Goal: Task Accomplishment & Management: Use online tool/utility

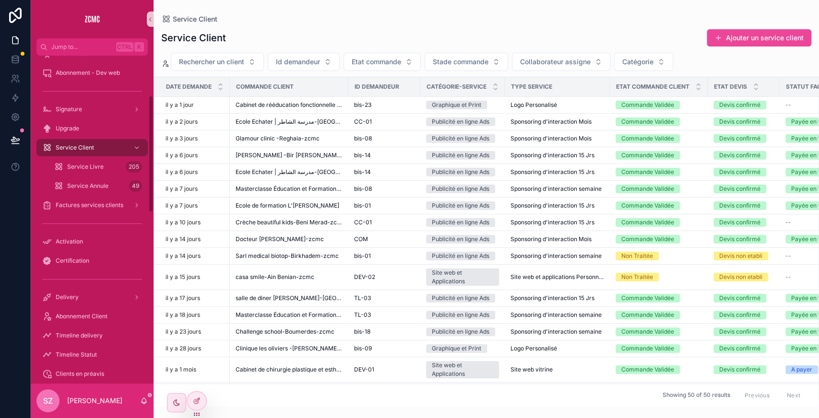
scroll to position [111, 0]
click at [80, 207] on span "Factures services clients" at bounding box center [90, 205] width 68 height 8
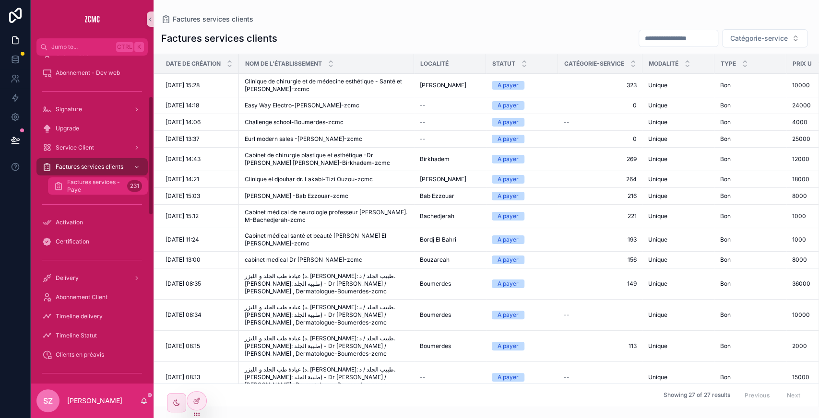
click at [116, 188] on span "Factures services - Paye" at bounding box center [95, 185] width 56 height 15
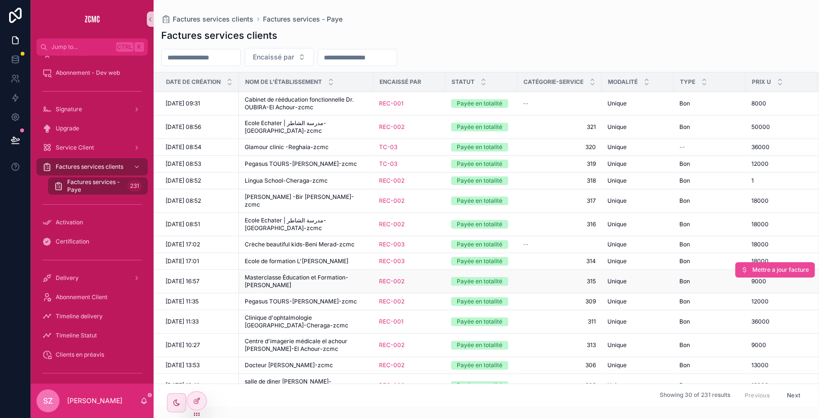
click at [298, 274] on span "Masterclasse Éducation et Formation-[PERSON_NAME]" at bounding box center [306, 281] width 123 height 15
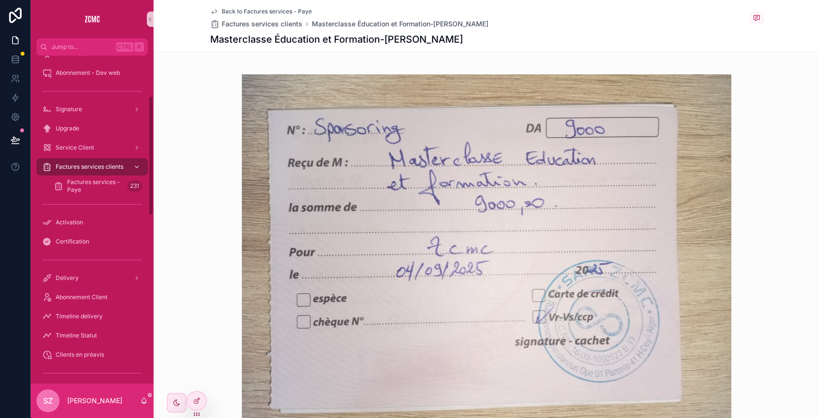
scroll to position [110, 0]
click at [83, 149] on span "Service Client" at bounding box center [75, 149] width 38 height 8
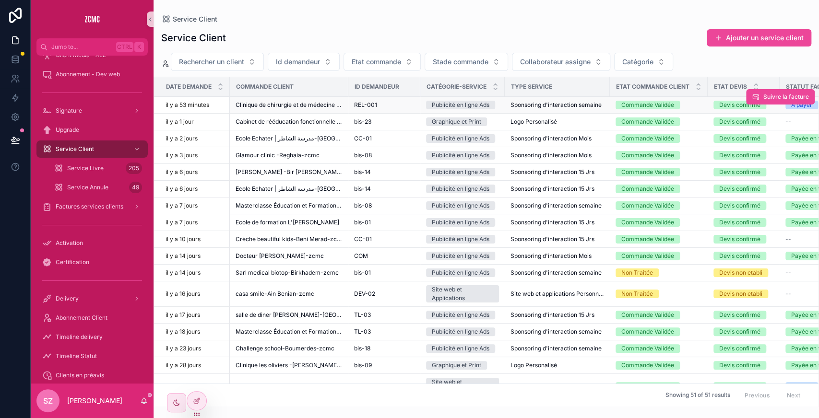
click at [296, 105] on span "Clinique de chirurgie et de médecine esthétique - Santé et [PERSON_NAME]-zcmc" at bounding box center [289, 105] width 107 height 8
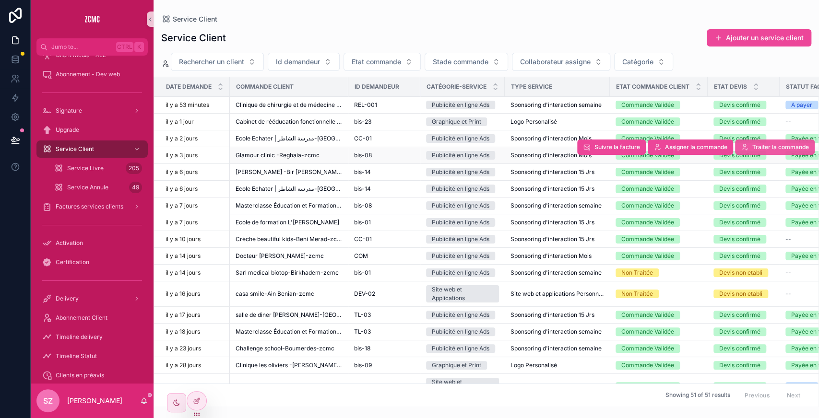
click at [762, 146] on span "Traiter la commande" at bounding box center [780, 147] width 57 height 8
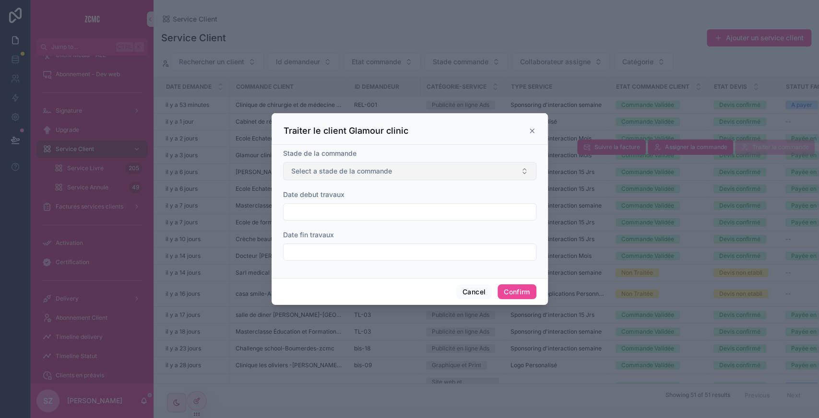
click at [370, 175] on span "Select a stade de la commande" at bounding box center [341, 171] width 101 height 10
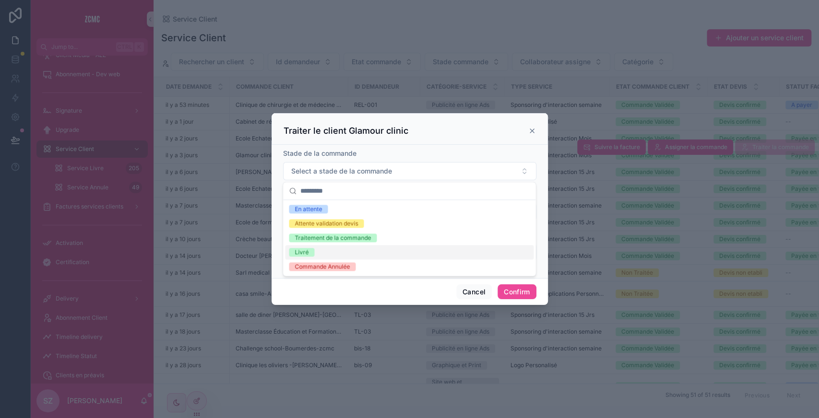
click at [335, 255] on div "Livré" at bounding box center [409, 252] width 249 height 14
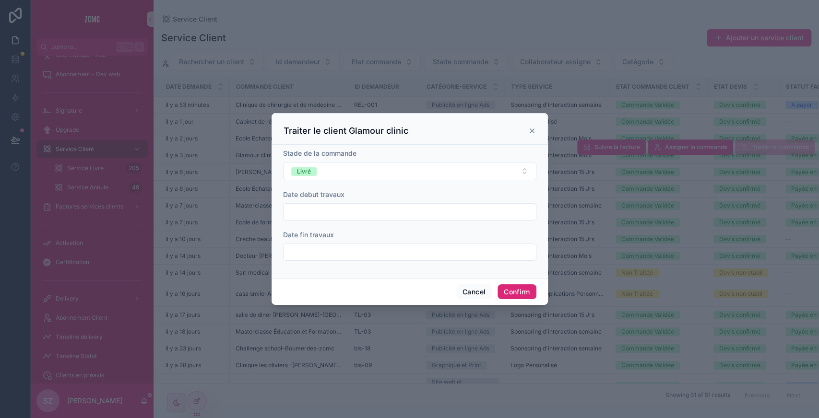
click at [527, 289] on button "Confirm" at bounding box center [517, 291] width 38 height 15
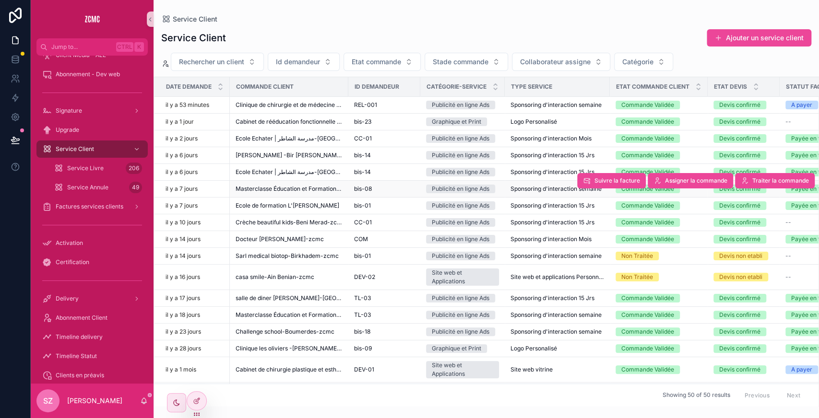
click at [533, 189] on span "Sponsoring d'interaction semaine" at bounding box center [555, 189] width 91 height 8
click at [312, 185] on span "Masterclasse Éducation et Formation-[PERSON_NAME]" at bounding box center [289, 189] width 107 height 8
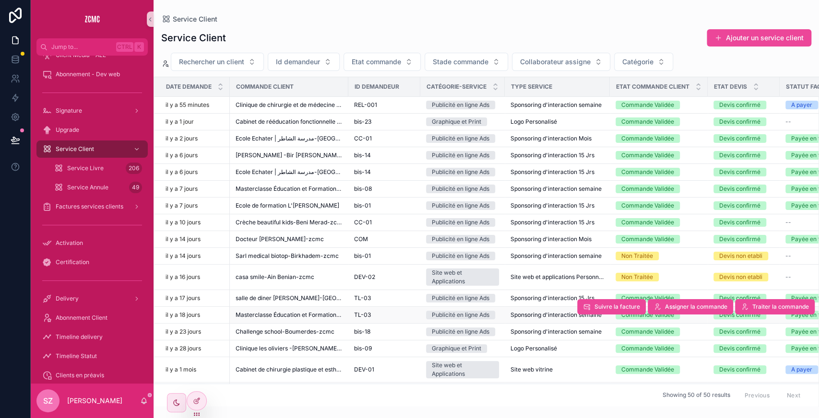
click at [318, 314] on span "Masterclasse Éducation et Formation-[PERSON_NAME]" at bounding box center [289, 315] width 107 height 8
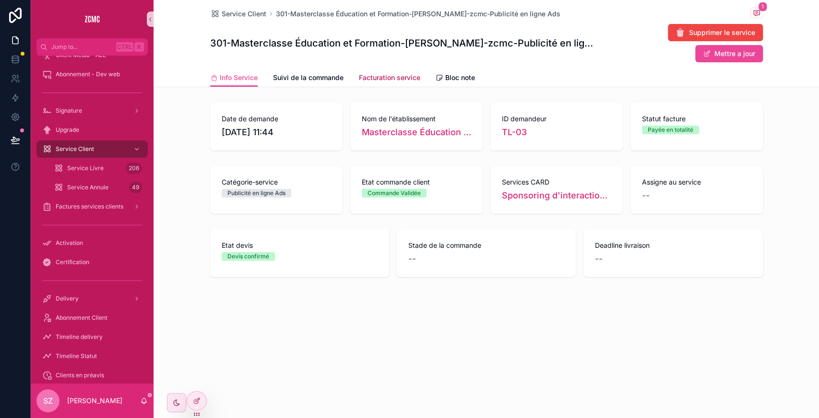
click at [393, 81] on span "Facturation service" at bounding box center [389, 78] width 61 height 10
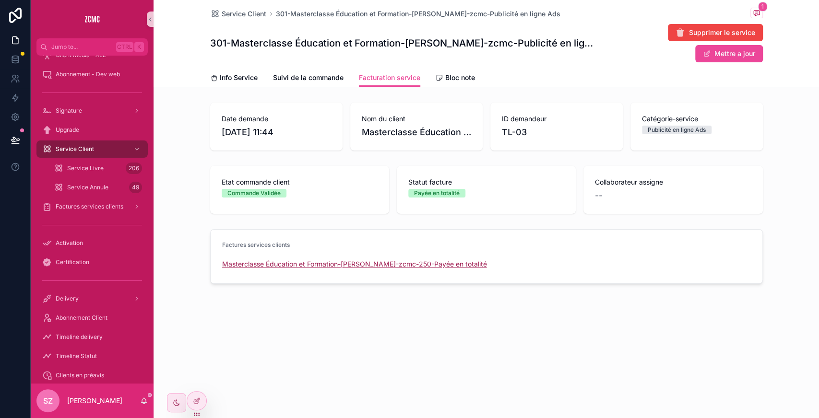
click at [424, 266] on span "Masterclasse Éducation et Formation-[PERSON_NAME]-zcmc-250-Payée en totalité" at bounding box center [354, 265] width 265 height 10
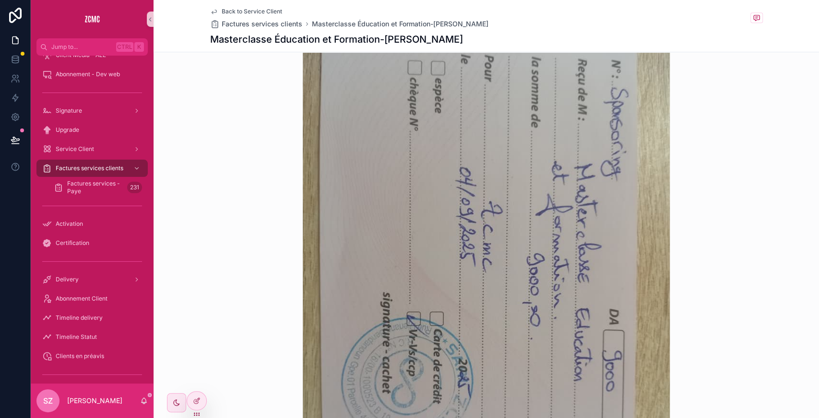
scroll to position [302, 0]
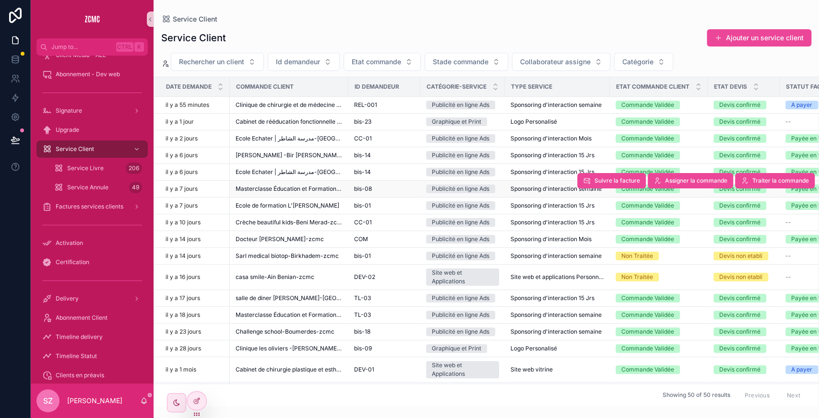
click at [287, 185] on span "Masterclasse Éducation et Formation-[PERSON_NAME]" at bounding box center [289, 189] width 107 height 8
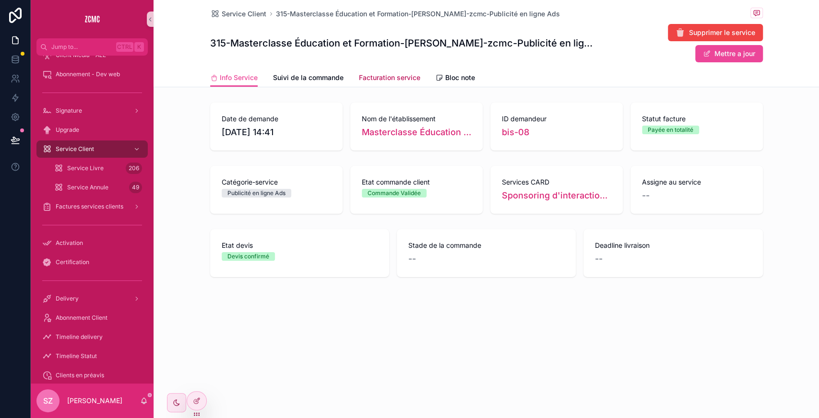
click at [373, 73] on span "Facturation service" at bounding box center [389, 78] width 61 height 10
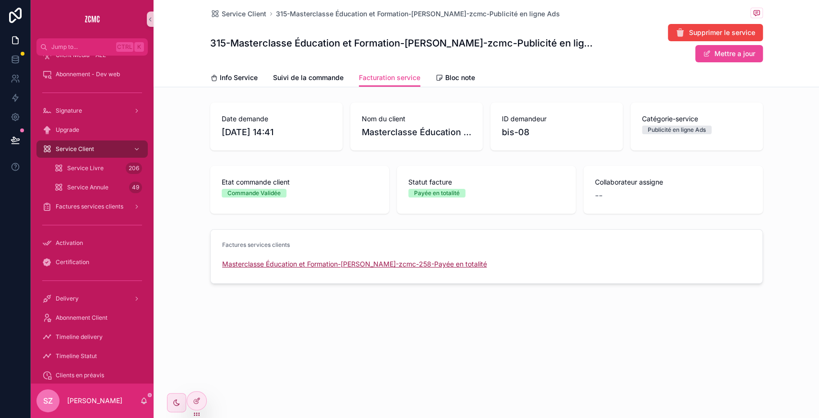
click at [357, 265] on span "Masterclasse Éducation et Formation-[PERSON_NAME]-zcmc-258-Payée en totalité" at bounding box center [354, 265] width 265 height 10
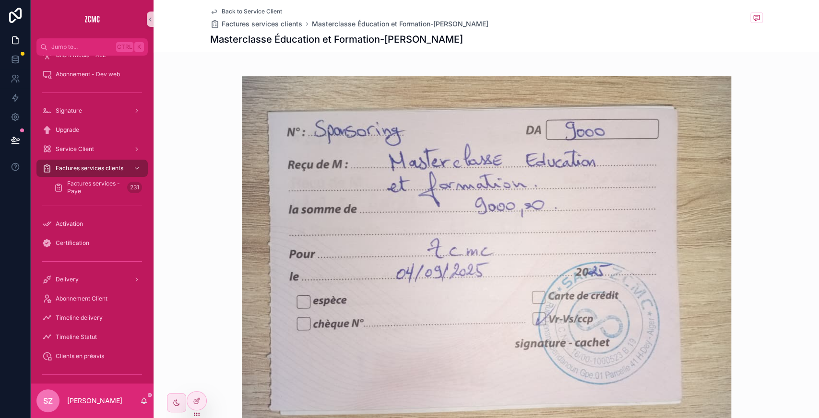
scroll to position [257, 0]
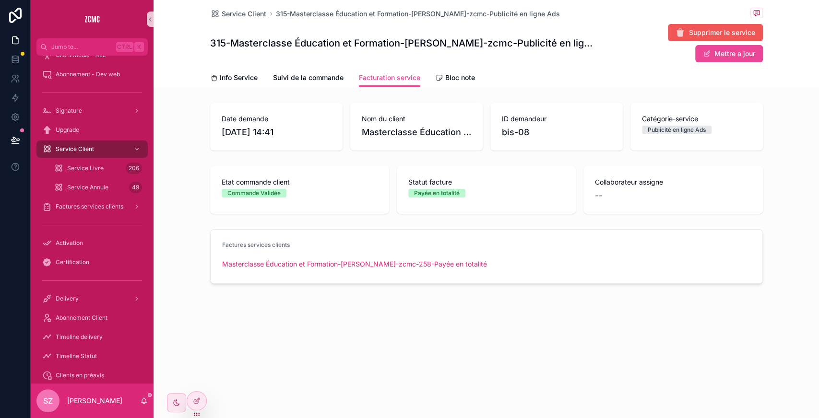
click at [702, 26] on button "Supprimer le service" at bounding box center [715, 32] width 95 height 17
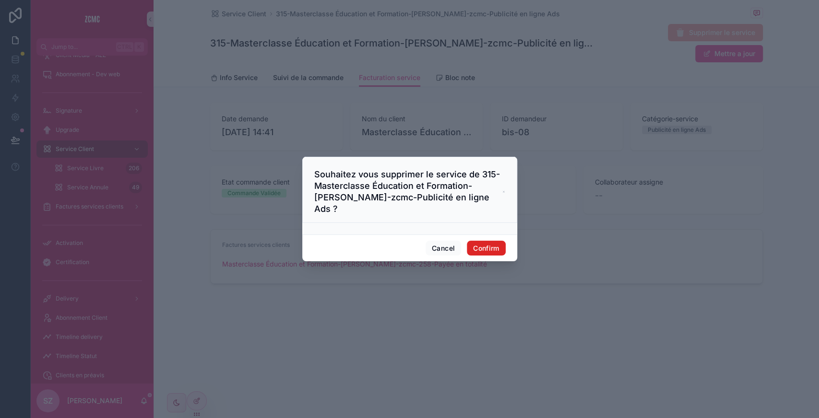
click at [476, 241] on button "Confirm" at bounding box center [486, 248] width 38 height 15
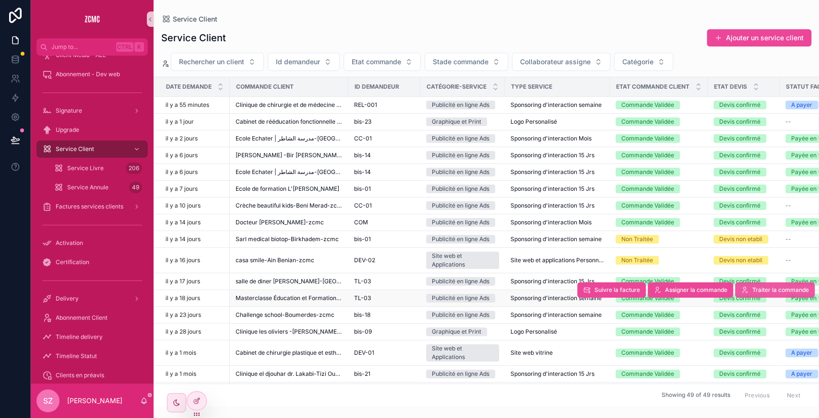
click at [755, 290] on span "Traiter la commande" at bounding box center [780, 290] width 57 height 8
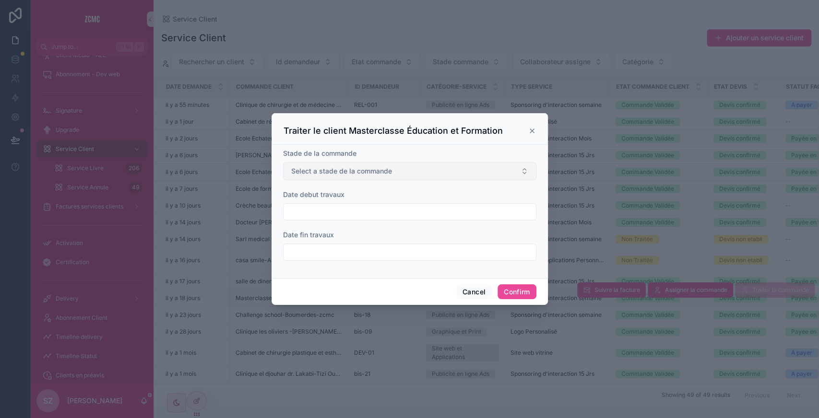
click at [365, 166] on button "Select a stade de la commande" at bounding box center [409, 171] width 253 height 18
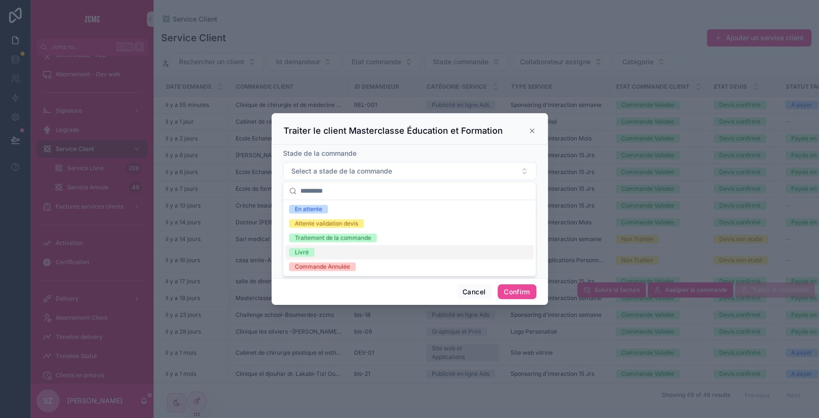
click at [296, 249] on div "Livré" at bounding box center [302, 252] width 14 height 9
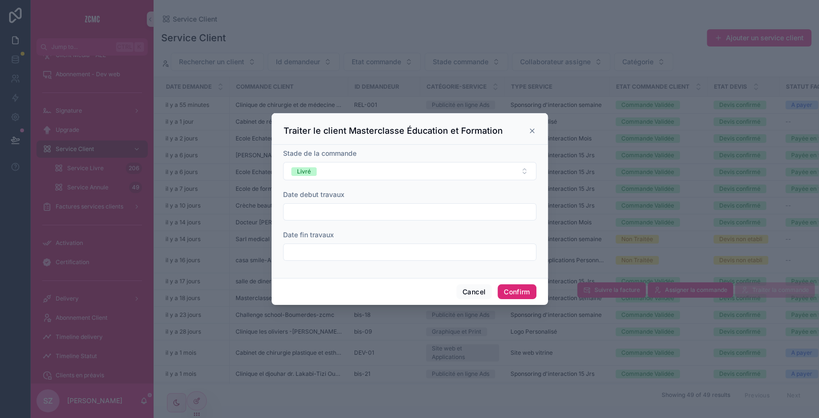
click at [513, 295] on button "Confirm" at bounding box center [517, 291] width 38 height 15
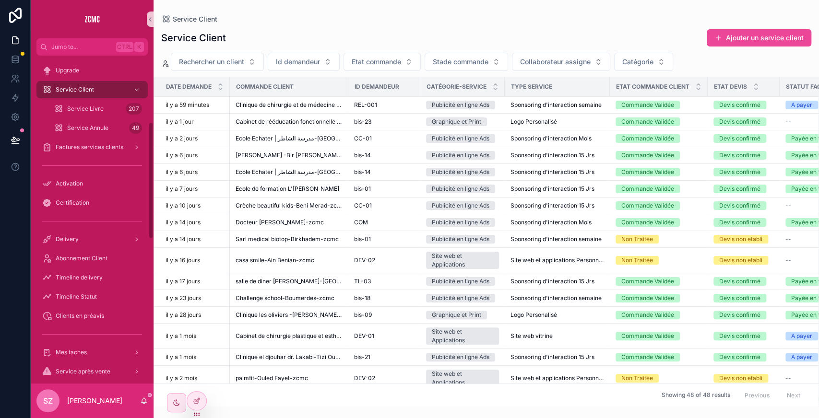
scroll to position [185, 0]
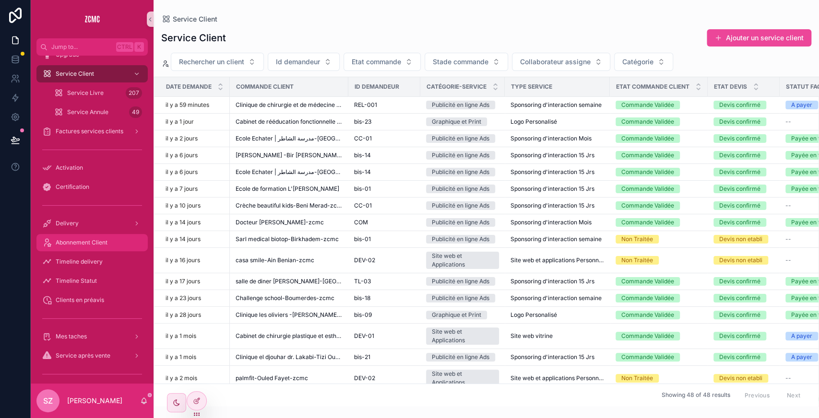
click at [62, 240] on span "Abonnement Client" at bounding box center [82, 243] width 52 height 8
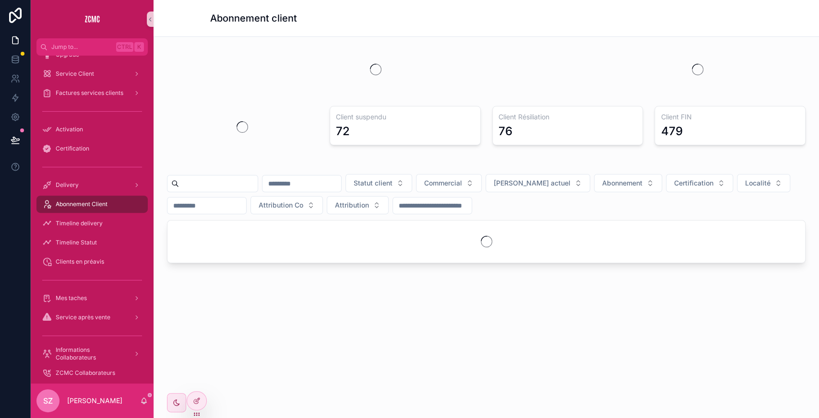
click at [200, 179] on input "scrollable content" at bounding box center [218, 183] width 79 height 13
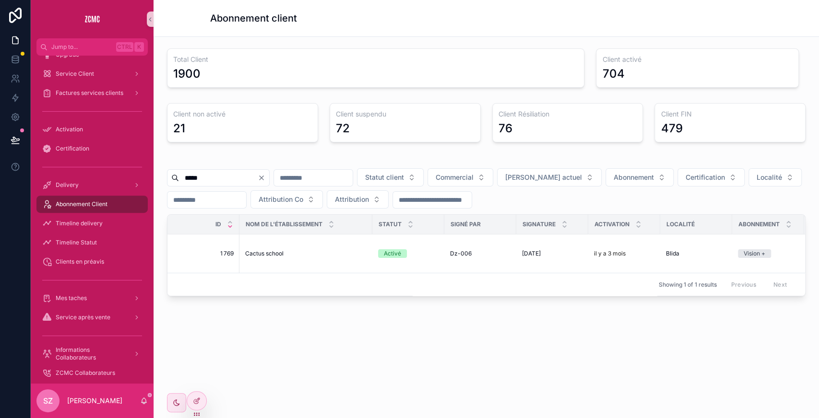
type input "*****"
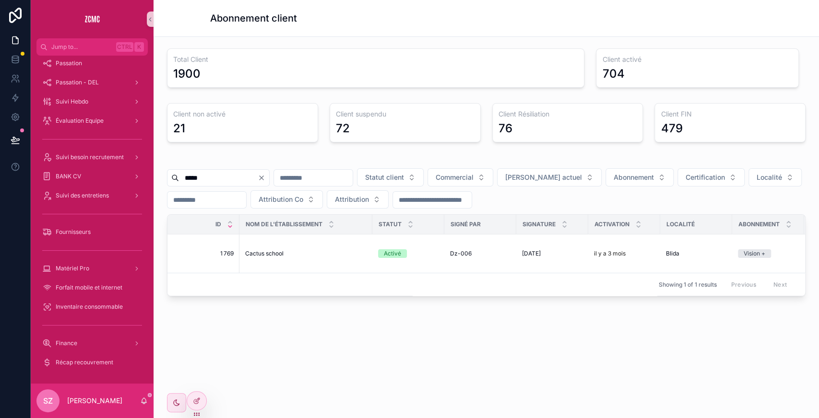
click at [78, 371] on div "Récap recouvrement" at bounding box center [92, 362] width 123 height 19
click at [73, 367] on div "Récap recouvrement" at bounding box center [92, 362] width 100 height 15
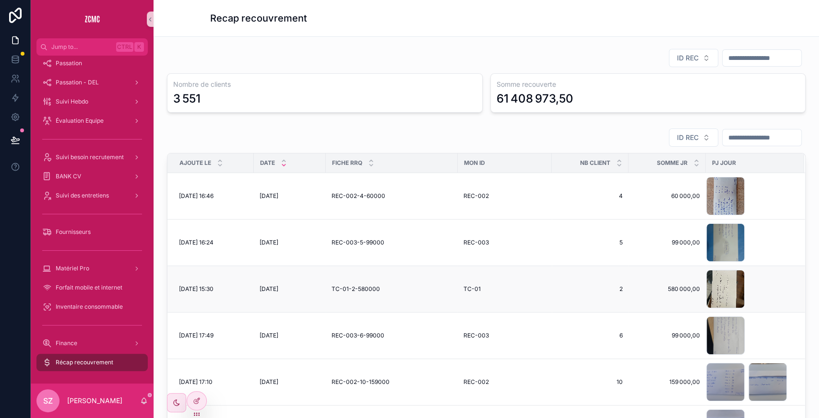
click at [355, 287] on span "TC-01-2-580000" at bounding box center [356, 289] width 48 height 8
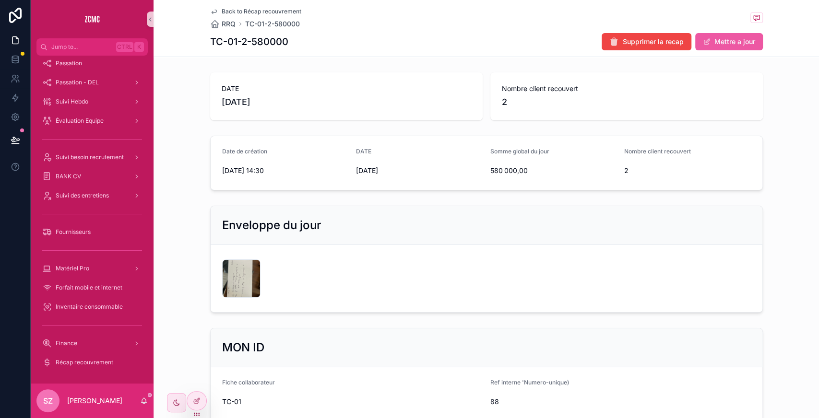
click at [724, 47] on button "Mettre a jour" at bounding box center [729, 41] width 68 height 17
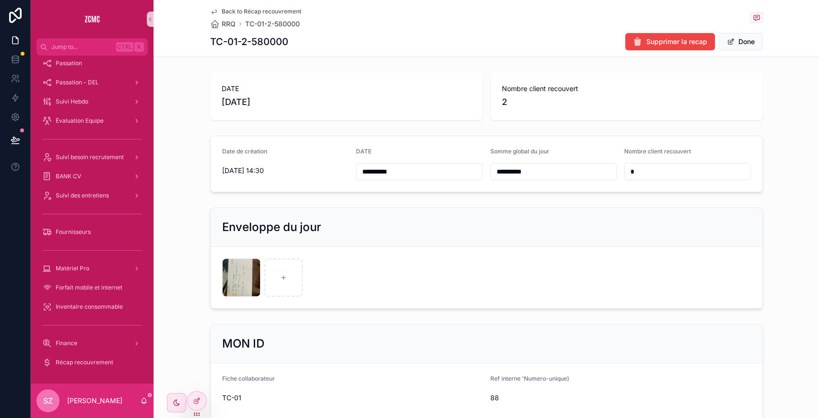
click at [503, 171] on input "**********" at bounding box center [554, 171] width 126 height 13
type input "*********"
click at [744, 40] on span "Done" at bounding box center [741, 41] width 44 height 17
click at [729, 36] on button "Done" at bounding box center [741, 41] width 44 height 17
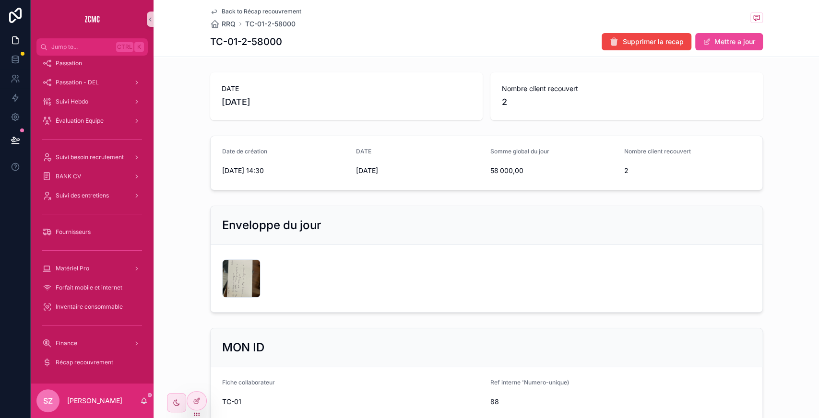
click at [411, 48] on div "TC-01-2-58000 Supprimer la recap Mettre a jour" at bounding box center [486, 42] width 553 height 18
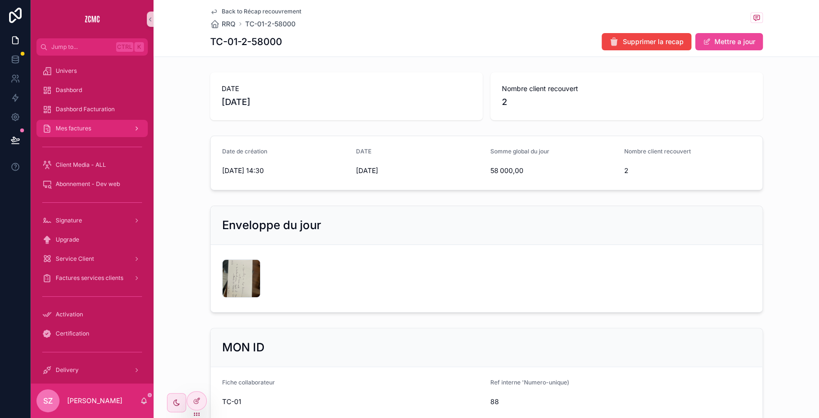
click at [103, 127] on div "Mes factures" at bounding box center [92, 128] width 100 height 15
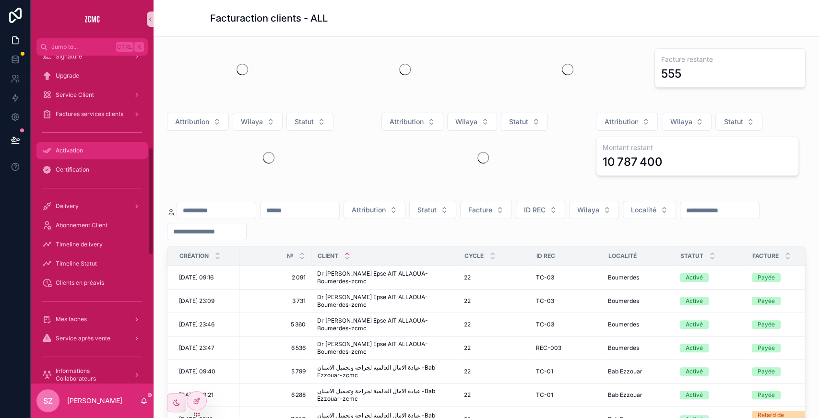
scroll to position [280, 0]
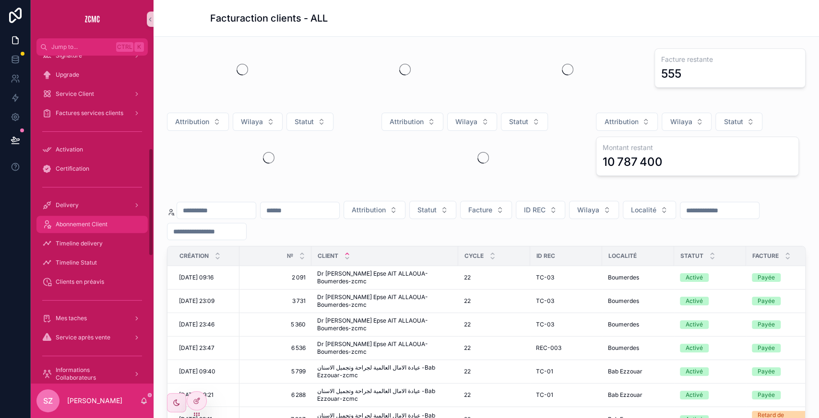
click at [87, 222] on span "Abonnement Client" at bounding box center [82, 225] width 52 height 8
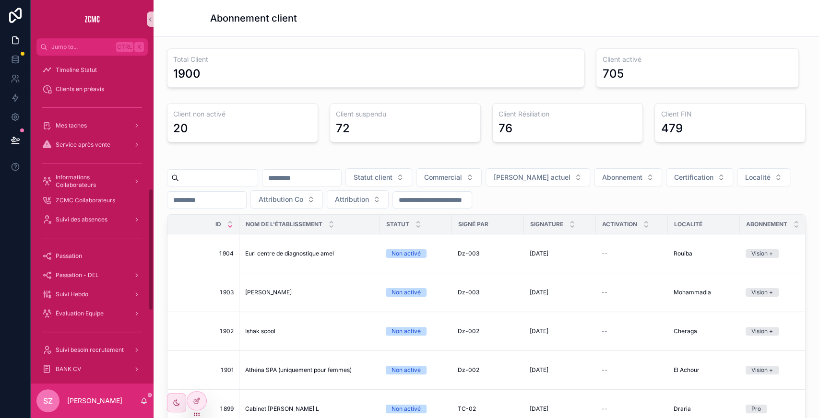
scroll to position [359, 0]
click at [104, 214] on div "Suivi des absences" at bounding box center [92, 218] width 100 height 15
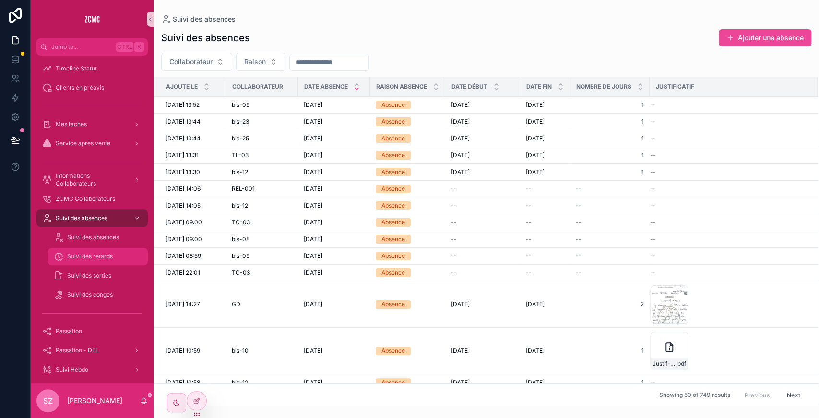
click at [102, 255] on span "Suivi des retards" at bounding box center [90, 257] width 46 height 8
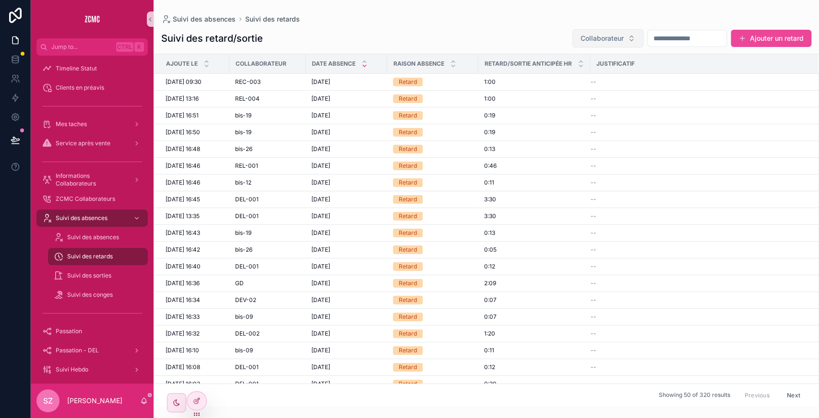
click at [580, 36] on span "Collaborateur" at bounding box center [601, 39] width 43 height 10
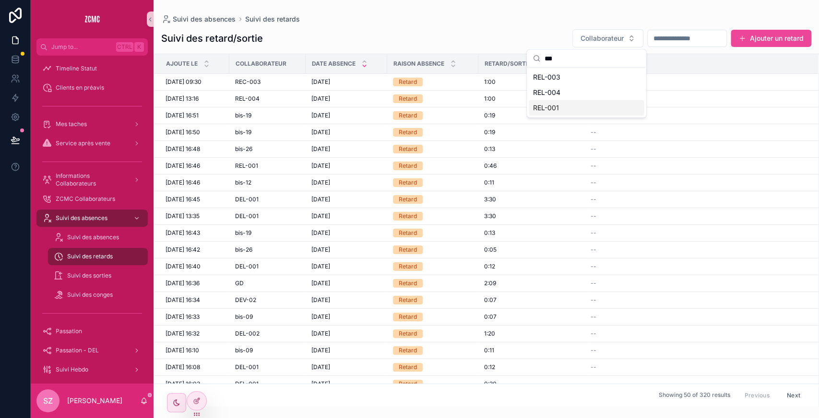
type input "***"
click at [555, 104] on span "REL-001" at bounding box center [546, 108] width 26 height 10
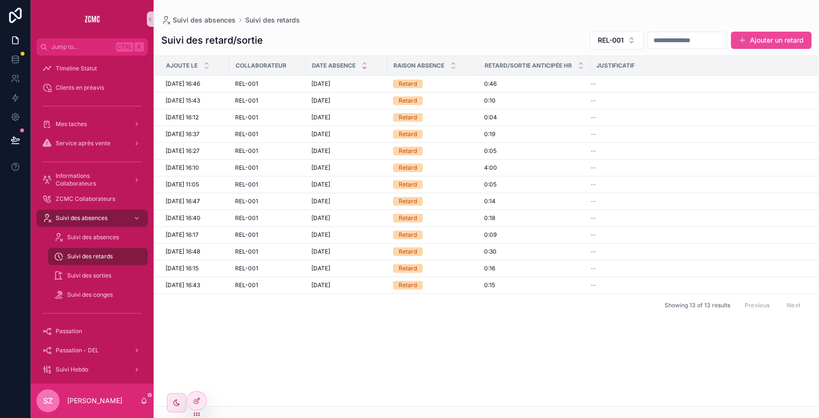
click at [666, 36] on input "scrollable content" at bounding box center [687, 40] width 79 height 13
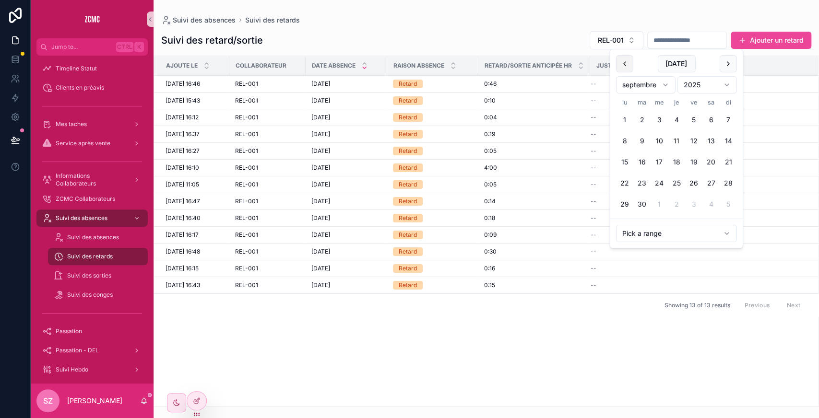
click at [628, 59] on button "scrollable content" at bounding box center [624, 63] width 17 height 17
click at [623, 63] on button "scrollable content" at bounding box center [624, 63] width 17 height 17
click at [709, 182] on button "26" at bounding box center [710, 183] width 17 height 17
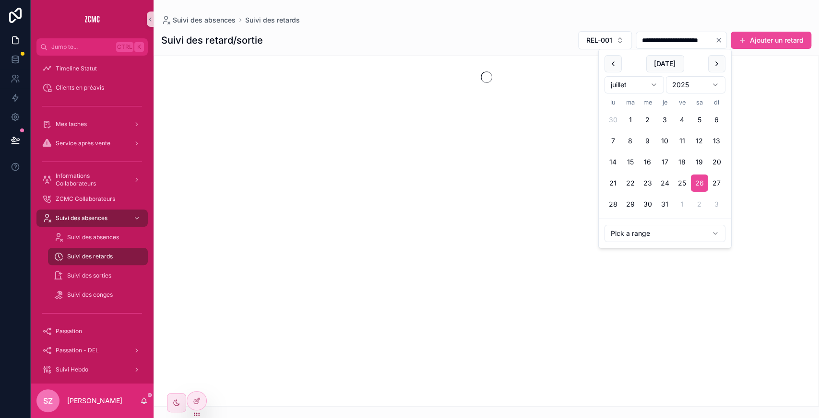
click at [716, 60] on button "scrollable content" at bounding box center [716, 63] width 17 height 17
click at [611, 203] on button "25" at bounding box center [612, 204] width 17 height 17
type input "**********"
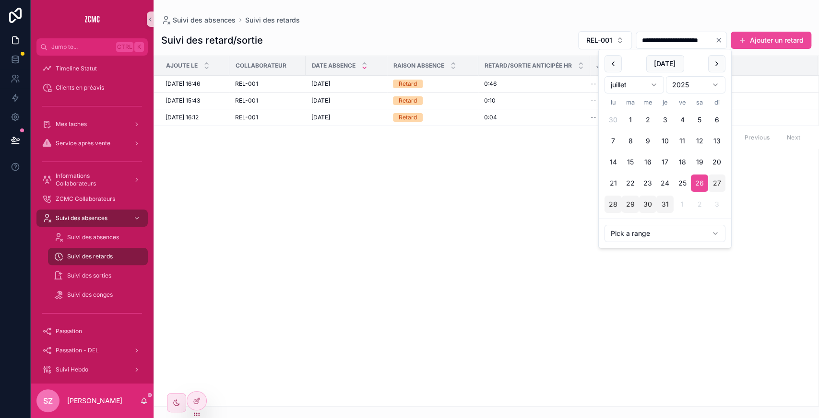
click at [451, 36] on div "**********" at bounding box center [486, 40] width 650 height 19
